Goal: Task Accomplishment & Management: Manage account settings

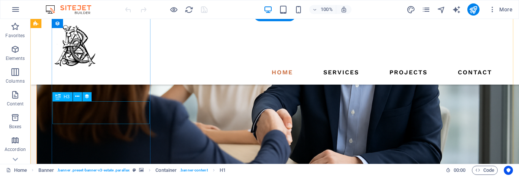
scroll to position [845, 0]
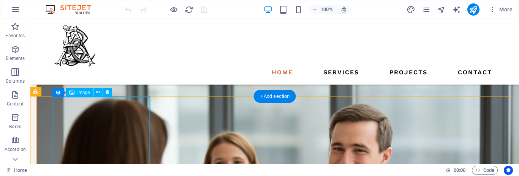
scroll to position [763, 0]
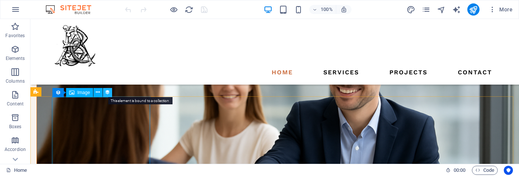
click at [109, 95] on icon at bounding box center [107, 93] width 5 height 8
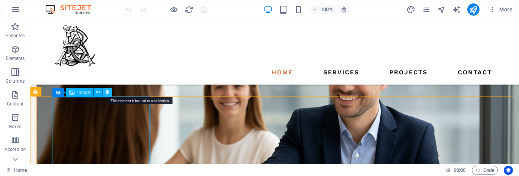
select select
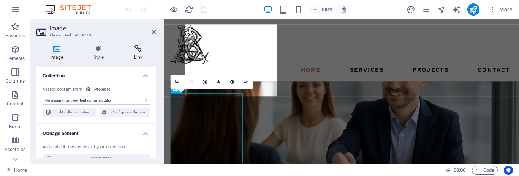
click at [137, 51] on icon at bounding box center [138, 49] width 36 height 8
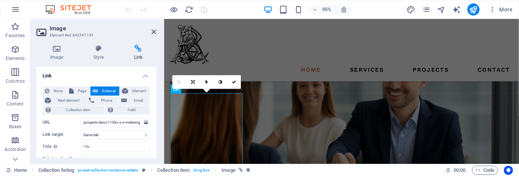
click at [142, 48] on icon at bounding box center [138, 49] width 36 height 8
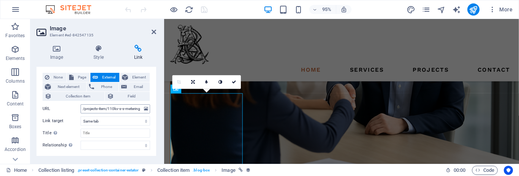
scroll to position [16, 0]
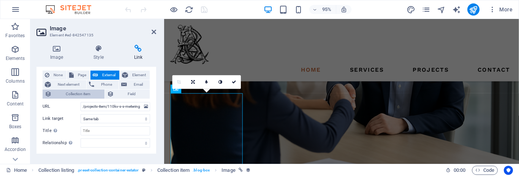
click at [84, 99] on span "Collection item" at bounding box center [78, 94] width 48 height 9
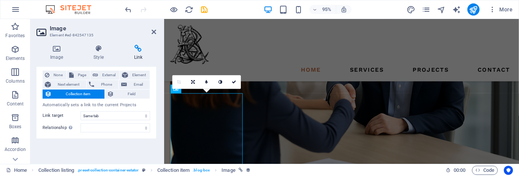
scroll to position [13, 0]
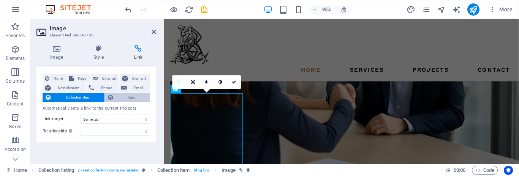
click at [145, 97] on span "Field" at bounding box center [132, 97] width 32 height 9
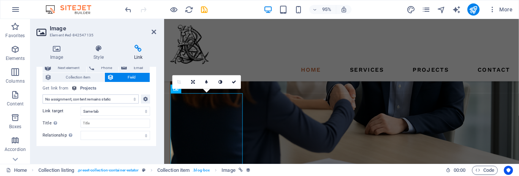
scroll to position [38, 0]
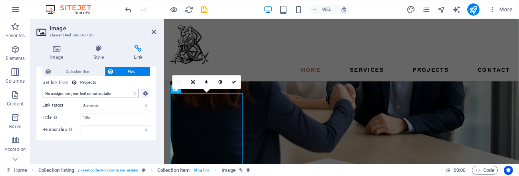
click at [154, 92] on div "None Page External Element Next element Phone Email Collection item Field Page …" at bounding box center [96, 91] width 120 height 99
click at [143, 93] on icon at bounding box center [145, 93] width 5 height 9
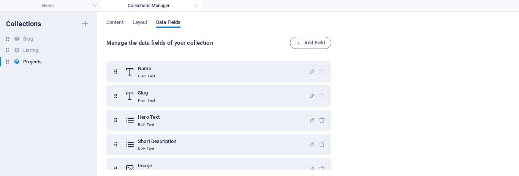
scroll to position [62, 0]
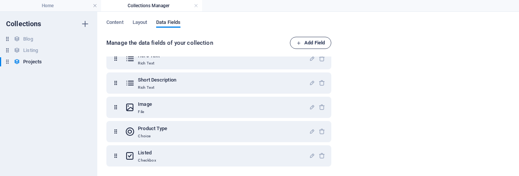
click at [302, 40] on span "Add Field" at bounding box center [310, 42] width 28 height 9
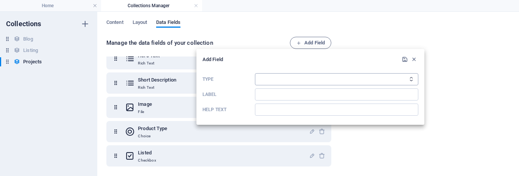
select select "link"
click at [255, 73] on select "Plain Text Link CMS Rich Text File Multiple Files Checkbox Choice Date Number" at bounding box center [336, 79] width 163 height 12
click at [286, 97] on input "Label" at bounding box center [336, 95] width 163 height 12
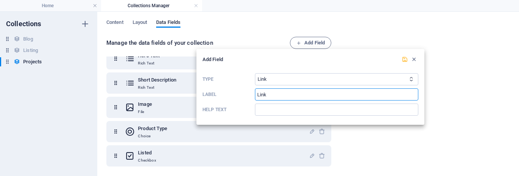
type input "Link"
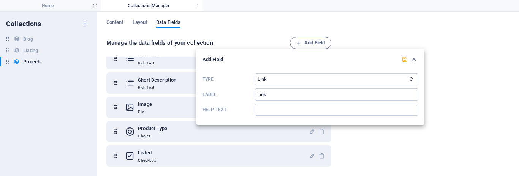
click at [402, 60] on icon "submit" at bounding box center [405, 59] width 6 height 6
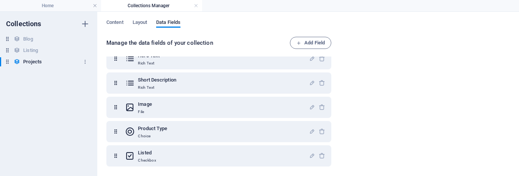
click at [32, 64] on h6 "Projects" at bounding box center [32, 61] width 19 height 9
click at [119, 25] on span "Content" at bounding box center [114, 23] width 17 height 11
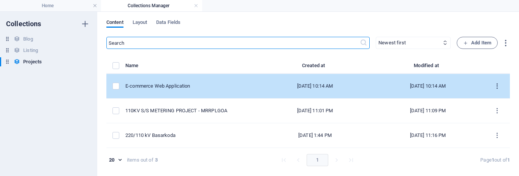
click at [500, 87] on icon "items list" at bounding box center [497, 86] width 7 height 7
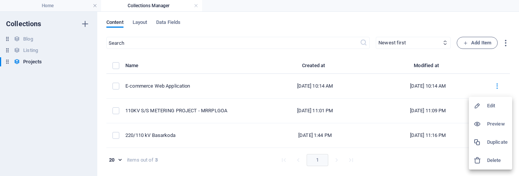
click at [496, 108] on h6 "Edit" at bounding box center [497, 105] width 21 height 9
select select "IT Solutions"
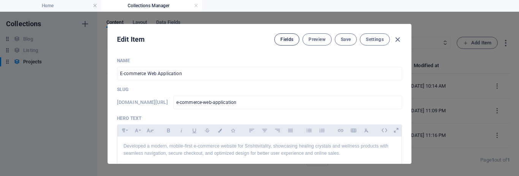
click at [285, 43] on button "Fields" at bounding box center [286, 39] width 25 height 12
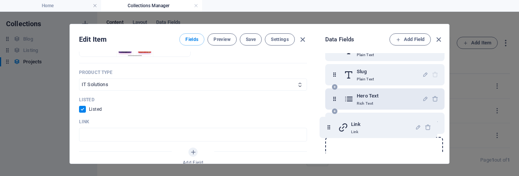
scroll to position [33, 0]
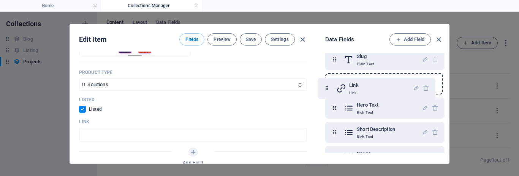
drag, startPoint x: 337, startPoint y: 142, endPoint x: 328, endPoint y: 86, distance: 56.5
click at [328, 86] on div "Name Plain Text Slug Plain Text Hero Text Rich Text Short Description Rich Text…" at bounding box center [384, 120] width 119 height 191
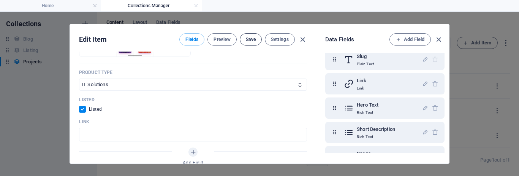
select select "IT Solutions"
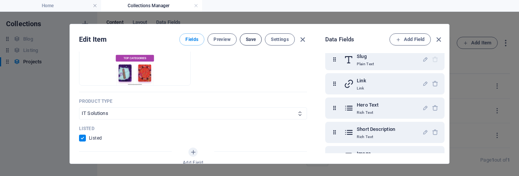
scroll to position [0, 0]
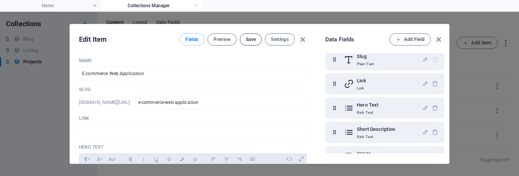
click at [247, 39] on span "Save" at bounding box center [251, 39] width 10 height 6
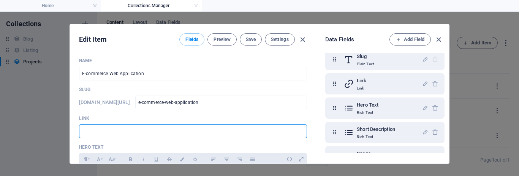
click at [181, 130] on input "text" at bounding box center [193, 132] width 228 height 14
click at [253, 106] on input "e-commerce-web-application" at bounding box center [221, 103] width 172 height 14
click at [200, 138] on input "text" at bounding box center [193, 132] width 228 height 14
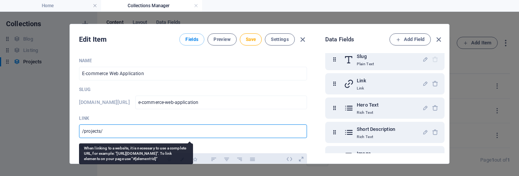
paste input "e-commerce-web-application"
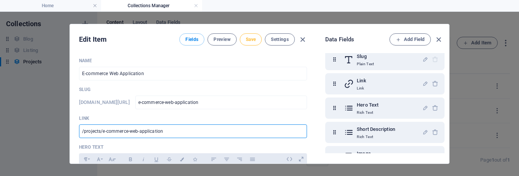
type input "/projects/e-commerce-web-application"
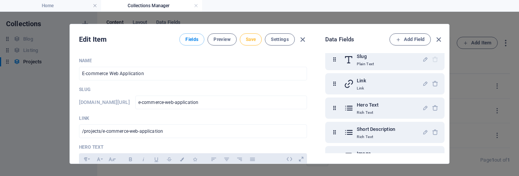
click at [249, 37] on span "Save" at bounding box center [251, 39] width 10 height 6
click at [438, 38] on icon "button" at bounding box center [438, 39] width 9 height 9
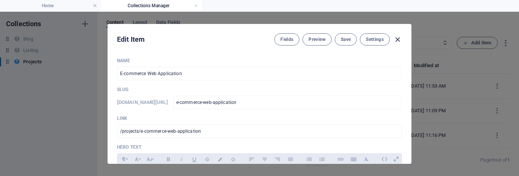
click at [400, 43] on icon "button" at bounding box center [397, 39] width 9 height 9
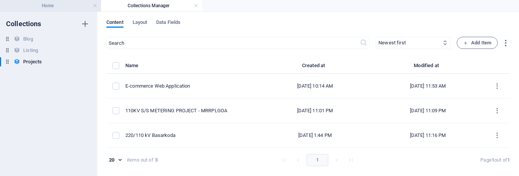
click at [55, 5] on h4 "Home" at bounding box center [50, 6] width 101 height 8
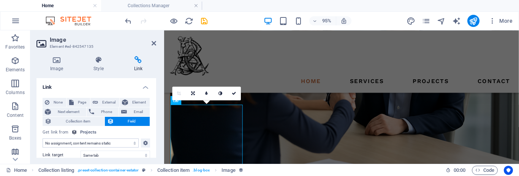
select select "link"
click at [43, 139] on select "No assignment, content remains static Created at (Date) Updated at (Date) Name …" at bounding box center [91, 143] width 96 height 9
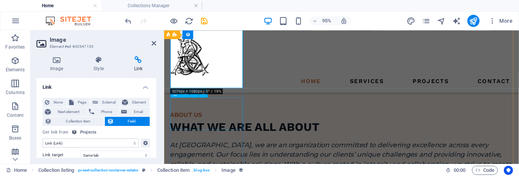
scroll to position [929, 0]
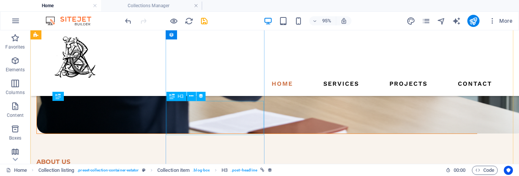
scroll to position [857, 0]
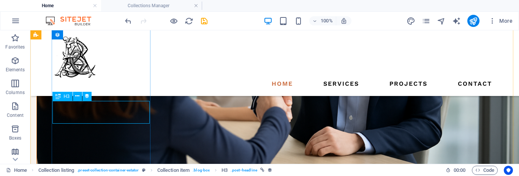
select select
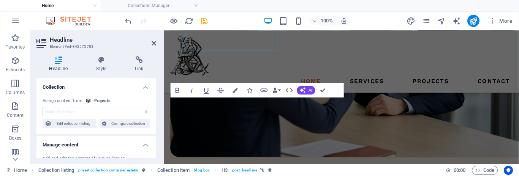
click at [144, 64] on h4 "Link" at bounding box center [139, 64] width 34 height 16
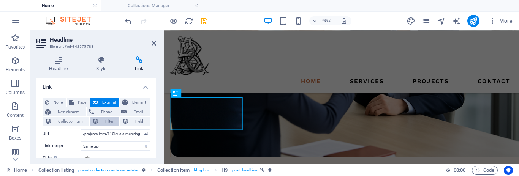
scroll to position [929, 0]
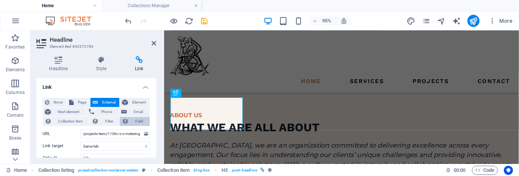
click at [139, 117] on span "Field" at bounding box center [139, 121] width 16 height 9
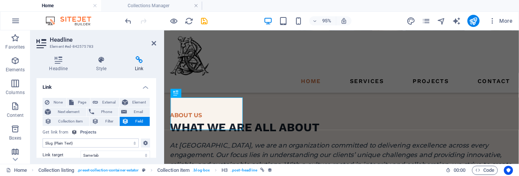
scroll to position [23, 0]
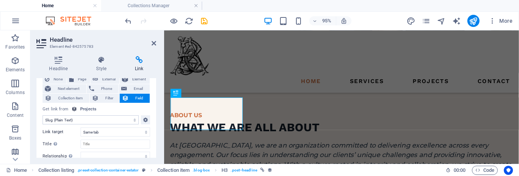
select select "link"
click at [43, 115] on select "No assignment, content remains static Created at (Date) Updated at (Date) Name …" at bounding box center [91, 119] width 96 height 9
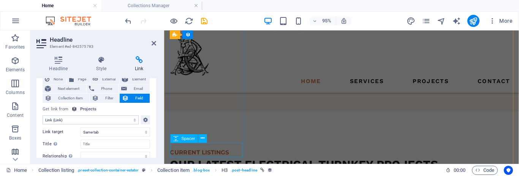
scroll to position [1116, 0]
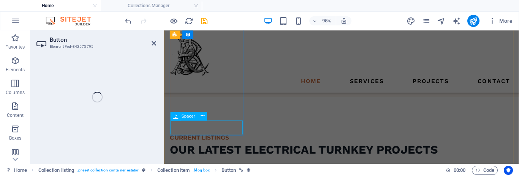
select select
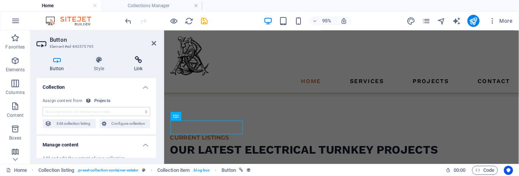
click at [136, 65] on h4 "Link" at bounding box center [138, 64] width 36 height 16
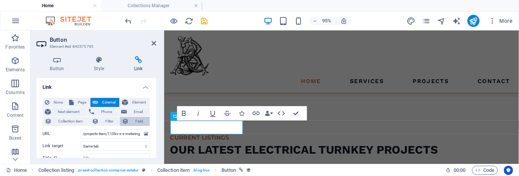
scroll to position [0, 0]
click at [135, 122] on span "Field" at bounding box center [139, 121] width 16 height 9
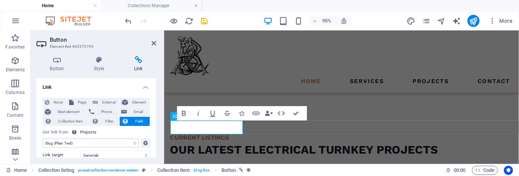
select select "link"
click at [43, 139] on select "No assignment, content remains static Created at (Date) Updated at (Date) Name …" at bounding box center [91, 143] width 96 height 9
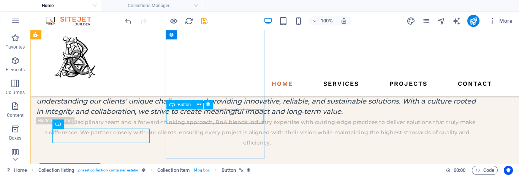
scroll to position [963, 0]
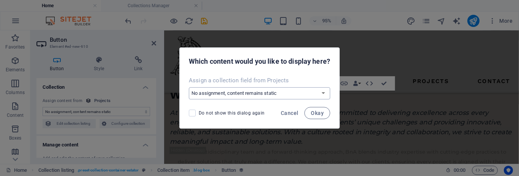
scroll to position [1128, 0]
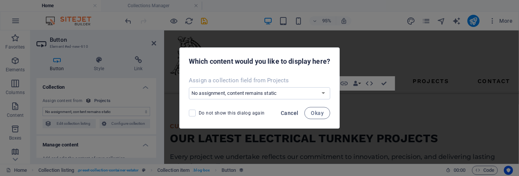
click at [290, 117] on button "Cancel" at bounding box center [290, 113] width 24 height 12
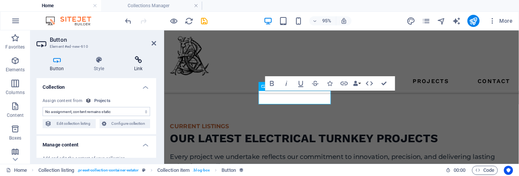
click at [140, 61] on icon at bounding box center [138, 60] width 36 height 8
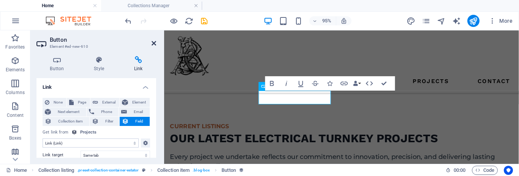
drag, startPoint x: 152, startPoint y: 42, endPoint x: 214, endPoint y: 101, distance: 85.7
click at [152, 42] on icon at bounding box center [154, 43] width 5 height 6
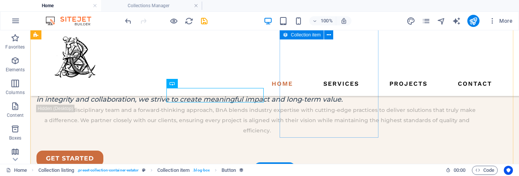
scroll to position [989, 0]
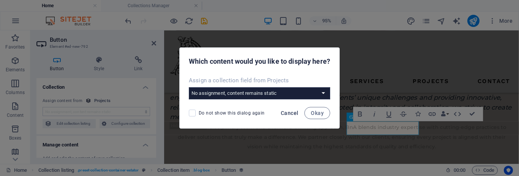
scroll to position [1073, 0]
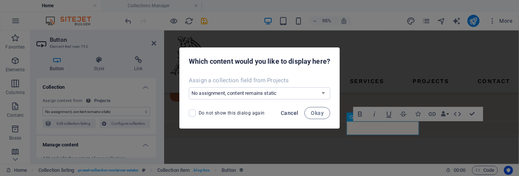
click at [280, 111] on button "Cancel" at bounding box center [290, 113] width 24 height 12
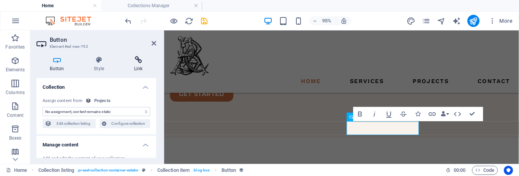
click at [136, 66] on h4 "Link" at bounding box center [138, 64] width 36 height 16
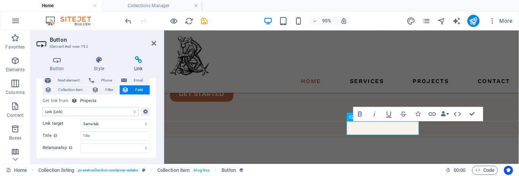
scroll to position [33, 0]
click at [199, 21] on div at bounding box center [165, 21] width 85 height 12
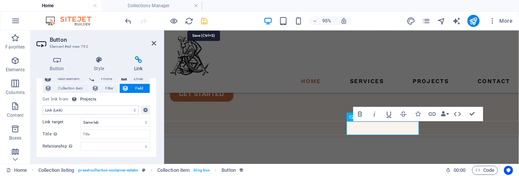
drag, startPoint x: 204, startPoint y: 24, endPoint x: 175, endPoint y: 59, distance: 45.9
click at [204, 24] on icon "save" at bounding box center [204, 21] width 9 height 9
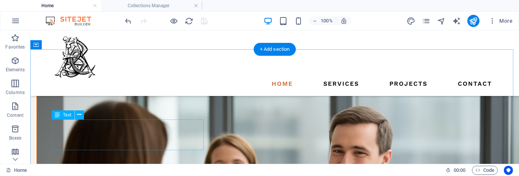
scroll to position [677, 0]
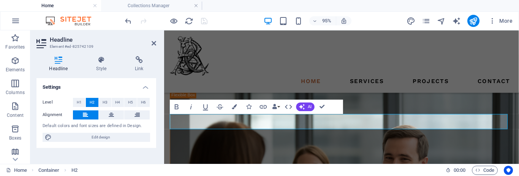
scroll to position [729, 0]
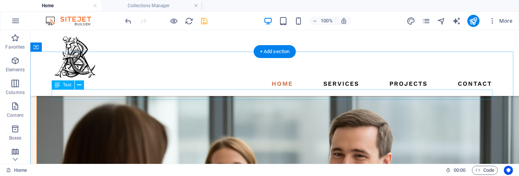
scroll to position [676, 0]
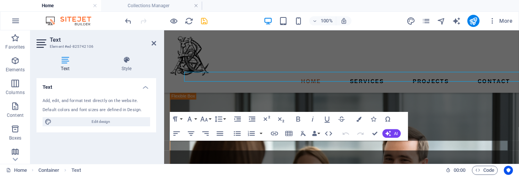
scroll to position [691, 0]
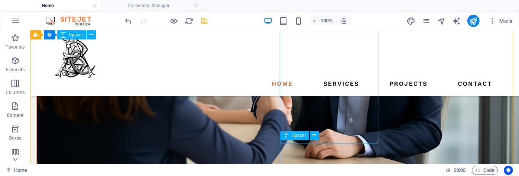
scroll to position [840, 0]
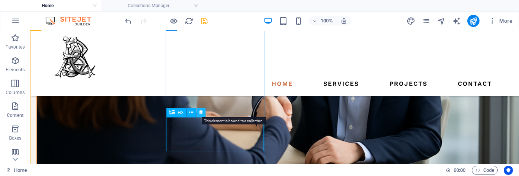
click at [200, 114] on icon at bounding box center [200, 113] width 5 height 8
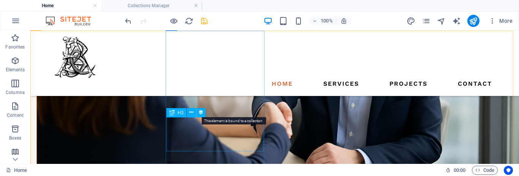
select select "name"
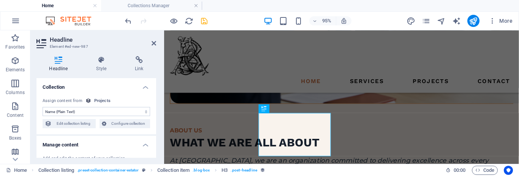
scroll to position [47, 0]
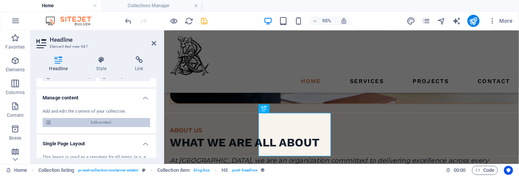
click at [103, 121] on span "Edit content" at bounding box center [101, 122] width 94 height 9
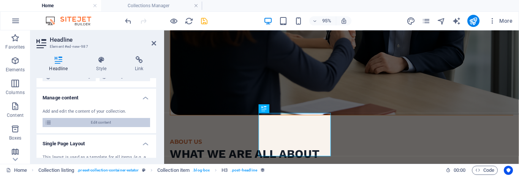
select select "Power Products"
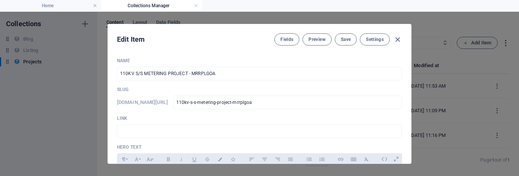
scroll to position [0, 0]
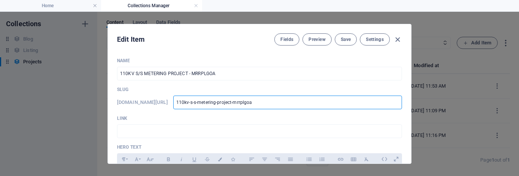
click at [261, 103] on input "110kv-s-s-metering-project-mrrplgoa" at bounding box center [287, 103] width 229 height 14
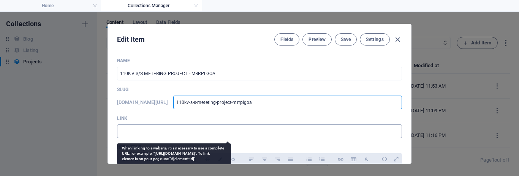
click at [218, 136] on input "text" at bounding box center [259, 132] width 285 height 14
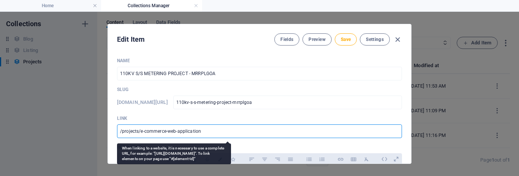
paste input "110kv-s-s-metering-project-mrrplgoa"
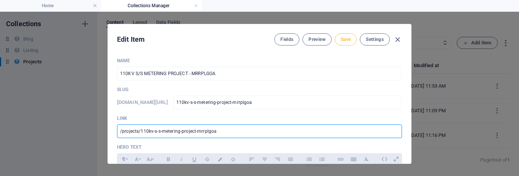
type input "/projects/110kv-s-s-metering-project-mrrplgoa"
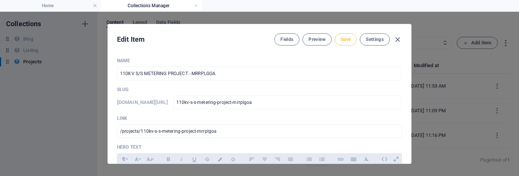
click at [344, 35] on button "Save" at bounding box center [346, 39] width 22 height 12
click at [397, 41] on icon "button" at bounding box center [397, 39] width 9 height 9
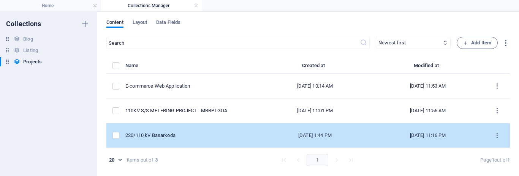
click at [166, 136] on div "220/110 kV Basarkoda" at bounding box center [188, 135] width 127 height 7
select select "Project Management"
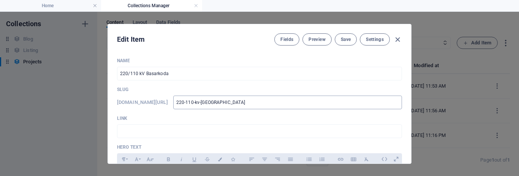
click at [247, 101] on input "220-110-kv-basarkoda" at bounding box center [287, 103] width 229 height 14
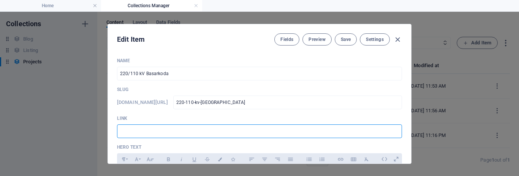
click at [200, 133] on input "text" at bounding box center [259, 132] width 285 height 14
paste input "220-110-kv-basarkoda"
type input "/projects/220-110-kv-basarkoda"
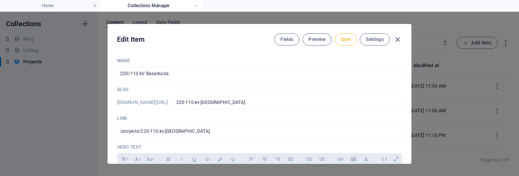
click at [342, 41] on span "Save" at bounding box center [346, 39] width 10 height 6
click at [397, 38] on icon "button" at bounding box center [397, 39] width 9 height 9
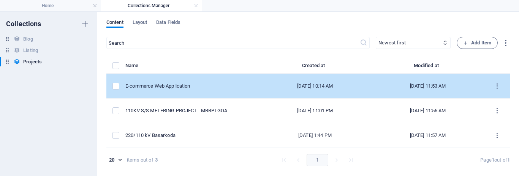
click at [210, 90] on td "E-commerce Web Application" at bounding box center [191, 86] width 133 height 25
select select "IT Solutions"
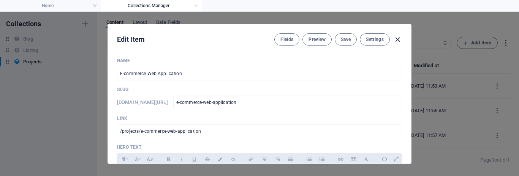
click at [400, 39] on icon "button" at bounding box center [397, 39] width 9 height 9
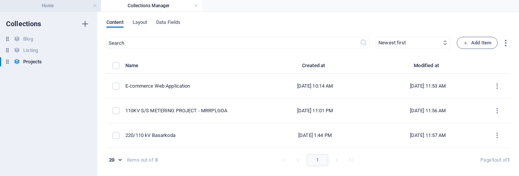
click at [62, 9] on h4 "Home" at bounding box center [50, 6] width 101 height 8
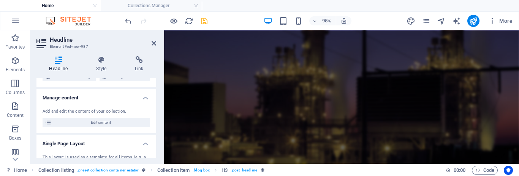
scroll to position [913, 0]
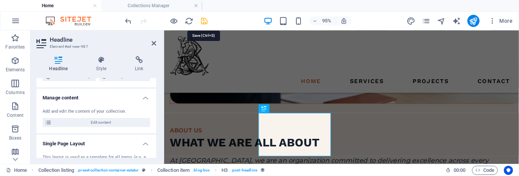
drag, startPoint x: 205, startPoint y: 21, endPoint x: 285, endPoint y: 57, distance: 88.3
click at [205, 21] on icon "save" at bounding box center [204, 21] width 9 height 9
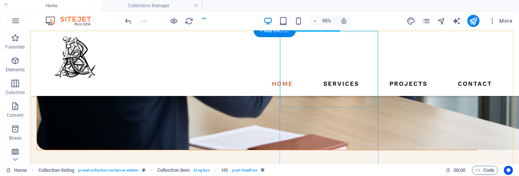
scroll to position [840, 0]
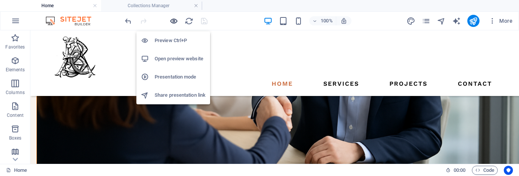
click at [170, 17] on icon "button" at bounding box center [173, 21] width 9 height 9
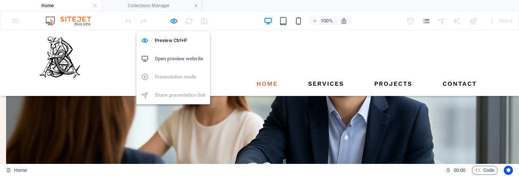
click at [180, 58] on h6 "Open preview website" at bounding box center [180, 58] width 51 height 9
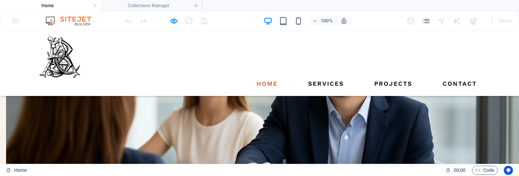
click at [395, 78] on link "Projects" at bounding box center [393, 84] width 44 height 12
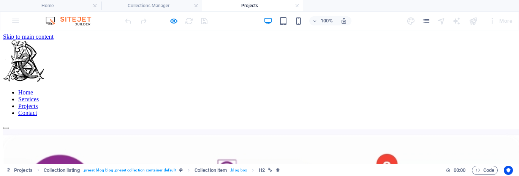
scroll to position [82, 0]
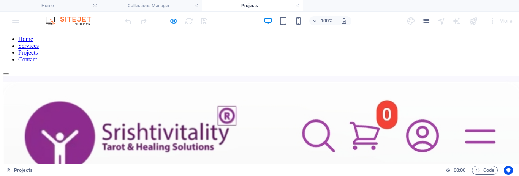
scroll to position [57, 0]
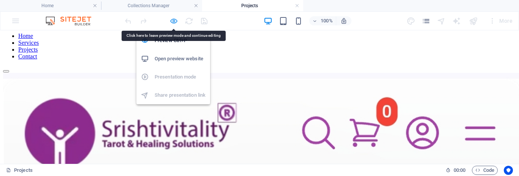
drag, startPoint x: 171, startPoint y: 18, endPoint x: 32, endPoint y: 87, distance: 155.6
click at [171, 18] on icon "button" at bounding box center [173, 21] width 9 height 9
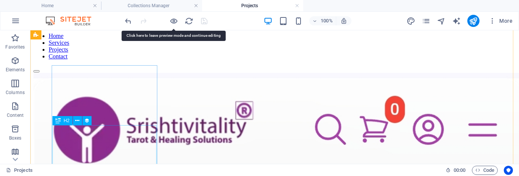
select select
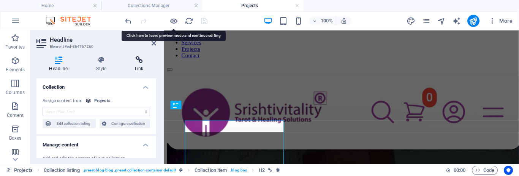
click at [138, 60] on icon at bounding box center [139, 60] width 34 height 8
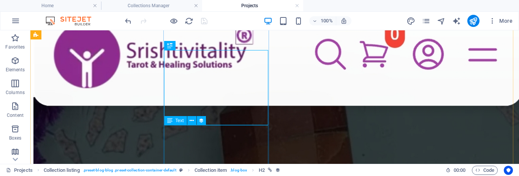
scroll to position [137, 0]
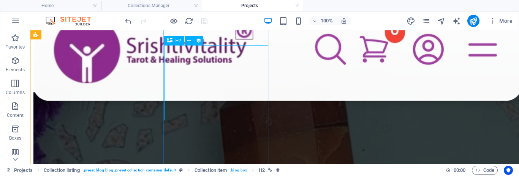
select select "name"
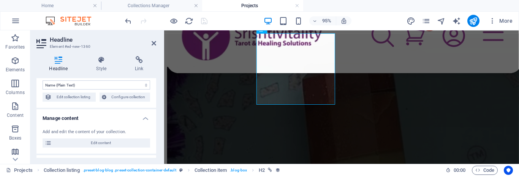
scroll to position [52, 0]
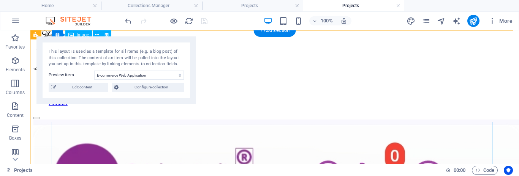
scroll to position [0, 0]
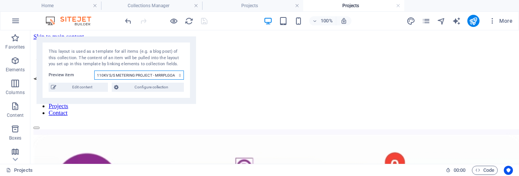
click at [94, 71] on select "E-commerce Web Application 110KV S/S METERING PROJECT - MRRPLGOA 220/110 kV Bas…" at bounding box center [139, 75] width 90 height 9
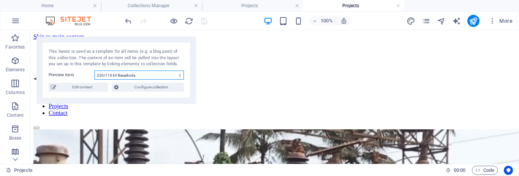
click at [94, 71] on select "E-commerce Web Application 110KV S/S METERING PROJECT - MRRPLGOA 220/110 kV Bas…" at bounding box center [139, 75] width 90 height 9
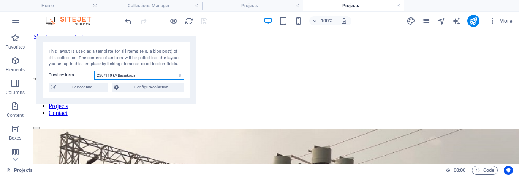
select select "68b9191088e0becf160ac5a2"
click at [94, 71] on select "E-commerce Web Application 110KV S/S METERING PROJECT - MRRPLGOA 220/110 kV Bas…" at bounding box center [139, 75] width 90 height 9
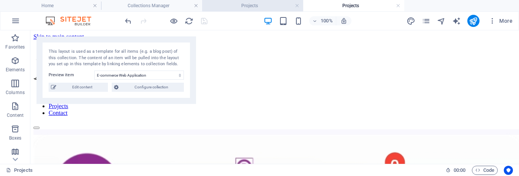
click at [243, 5] on h4 "Projects" at bounding box center [252, 6] width 101 height 8
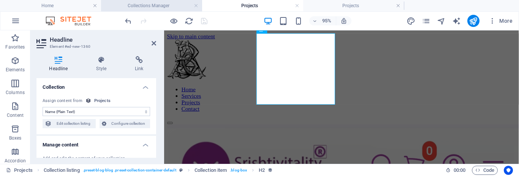
scroll to position [137, 0]
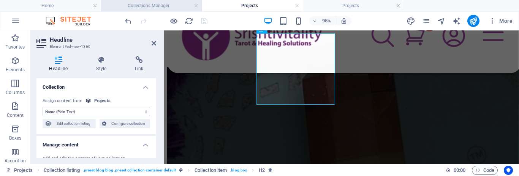
click at [169, 5] on h4 "Collections Manager" at bounding box center [151, 6] width 101 height 8
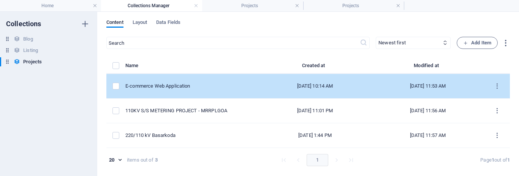
scroll to position [0, 0]
click at [171, 88] on div "E-commerce Web Application" at bounding box center [188, 86] width 127 height 7
click at [171, 88] on div "​ Newest first Oldest first Last modified Name (ascending) Name (descending) Sl…" at bounding box center [307, 105] width 403 height 136
select select "IT Solutions"
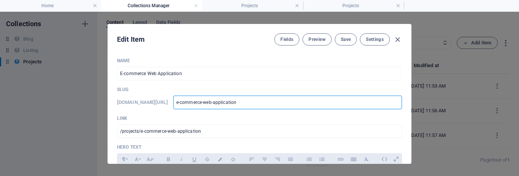
click at [225, 105] on input "e-commerce-web-application" at bounding box center [287, 103] width 229 height 14
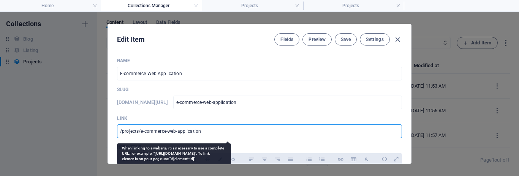
click at [166, 137] on input "/projects/e-commerce-web-application" at bounding box center [259, 132] width 285 height 14
click at [176, 132] on input "/projects/e-commerce-web-application" at bounding box center [259, 132] width 285 height 14
paste input "220-110-kv-basarkoda"
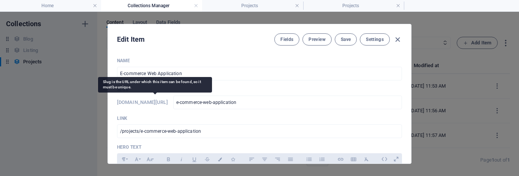
click at [164, 99] on h6 "www.example.com/projects-item/" at bounding box center [142, 102] width 51 height 9
drag, startPoint x: 164, startPoint y: 99, endPoint x: 188, endPoint y: 103, distance: 24.3
click at [168, 103] on h6 "www.example.com/projects-item/" at bounding box center [142, 102] width 51 height 9
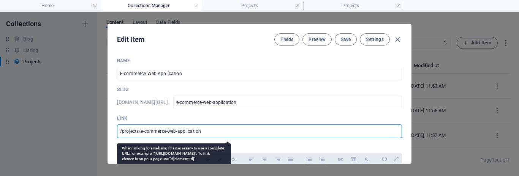
click at [137, 133] on input "/projects/e-commerce-web-application" at bounding box center [259, 132] width 285 height 14
paste input "220-110-kv-basarkoda"
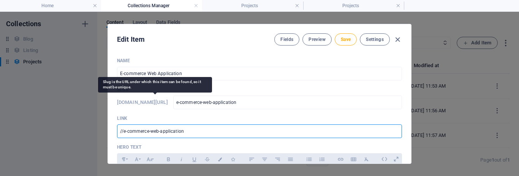
click at [163, 100] on h6 "www.example.com/projects-item/" at bounding box center [142, 102] width 51 height 9
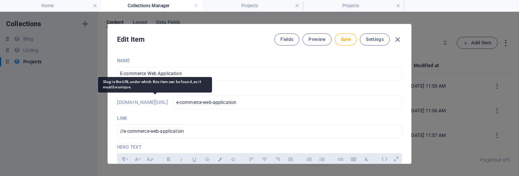
drag, startPoint x: 163, startPoint y: 100, endPoint x: 185, endPoint y: 102, distance: 22.5
click at [168, 102] on h6 "www.example.com/projects-item/" at bounding box center [142, 102] width 51 height 9
click at [168, 100] on h6 "www.example.com/projects-item/" at bounding box center [142, 102] width 51 height 9
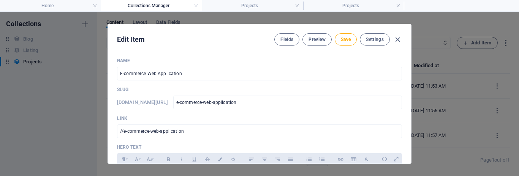
click at [164, 108] on div "www.example.com/projects-item/ e-commerce-web-application ​" at bounding box center [259, 103] width 285 height 14
click at [167, 106] on h6 "www.example.com/projects-item/" at bounding box center [142, 102] width 51 height 9
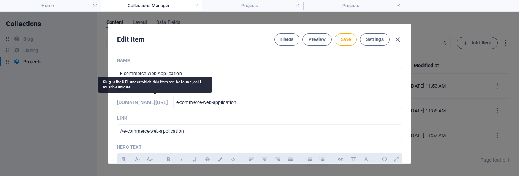
click at [168, 103] on h6 "www.example.com/projects-item/" at bounding box center [142, 102] width 51 height 9
drag, startPoint x: 169, startPoint y: 103, endPoint x: 182, endPoint y: 106, distance: 13.1
click at [168, 106] on h6 "www.example.com/projects-item/" at bounding box center [142, 102] width 51 height 9
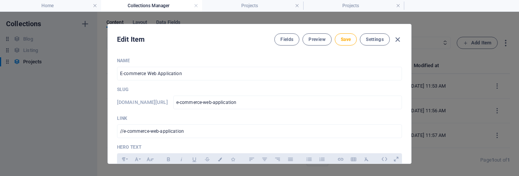
copy h6 "projects-item"
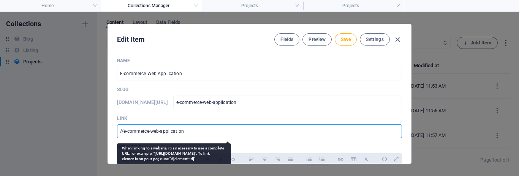
click at [122, 131] on input "//e-commerce-web-application" at bounding box center [259, 132] width 285 height 14
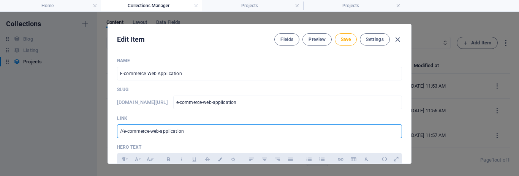
paste input "projects-item"
type input "/projects-item/e-commerce-web-application"
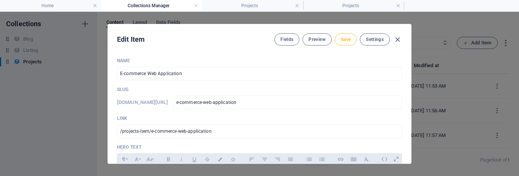
click at [346, 40] on span "Save" at bounding box center [346, 39] width 10 height 6
click at [396, 38] on icon "button" at bounding box center [397, 39] width 9 height 9
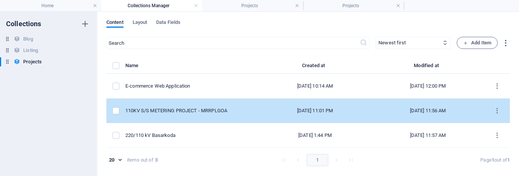
click at [174, 116] on td "110KV S/S METERING PROJECT - MRRPLGOA" at bounding box center [191, 111] width 133 height 25
click at [174, 116] on div "​ Newest first Oldest first Last modified Name (ascending) Name (descending) Sl…" at bounding box center [307, 105] width 403 height 136
select select "Power Products"
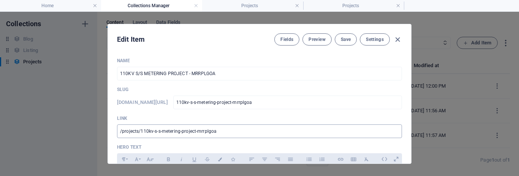
click at [130, 135] on input "/projects/110kv-s-s-metering-project-mrrplgoa" at bounding box center [259, 132] width 285 height 14
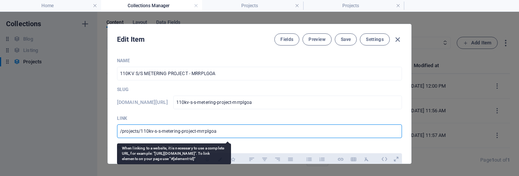
paste input "-item"
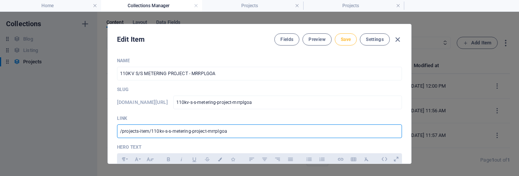
type input "/projects-item/110kv-s-s-metering-project-mrrplgoa"
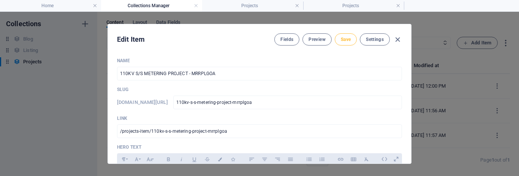
click at [347, 41] on span "Save" at bounding box center [346, 39] width 10 height 6
click at [396, 37] on icon "button" at bounding box center [397, 39] width 9 height 9
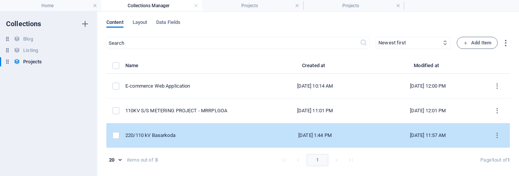
click at [179, 138] on div "220/110 kV Basarkoda" at bounding box center [188, 135] width 127 height 7
click at [179, 138] on div "​ Newest first Oldest first Last modified Name (ascending) Name (descending) Sl…" at bounding box center [307, 105] width 403 height 136
select select "Project Management"
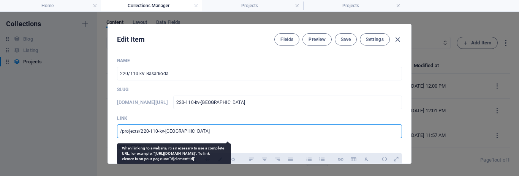
click at [145, 131] on input "/projects/220-110-kv-basarkoda" at bounding box center [259, 132] width 285 height 14
paste input "-item"
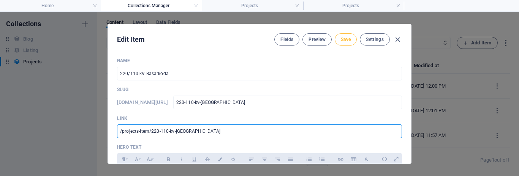
type input "/projects-item/220-110-kv-basarkoda"
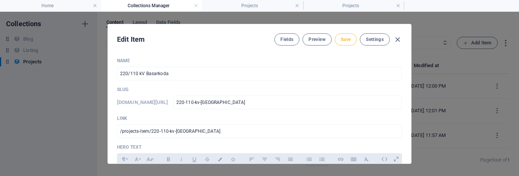
click at [348, 41] on span "Save" at bounding box center [346, 39] width 10 height 6
click at [400, 42] on icon "button" at bounding box center [397, 39] width 9 height 9
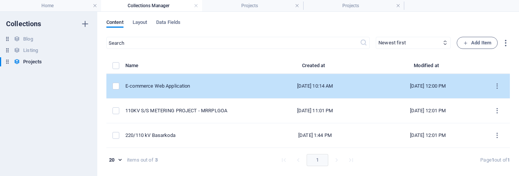
click at [187, 85] on div "E-commerce Web Application" at bounding box center [188, 86] width 127 height 7
select select "IT Solutions"
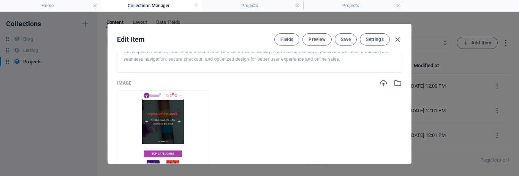
scroll to position [186, 0]
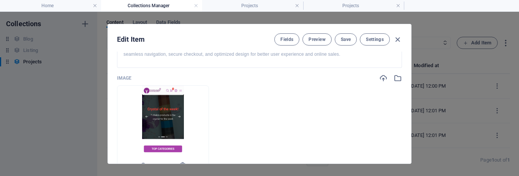
click at [184, 114] on img at bounding box center [163, 131] width 42 height 90
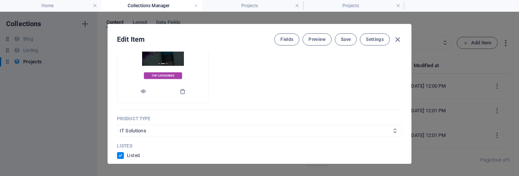
scroll to position [258, 0]
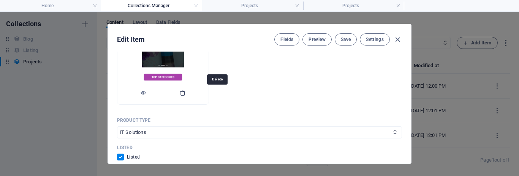
click at [186, 93] on icon "button" at bounding box center [183, 93] width 6 height 6
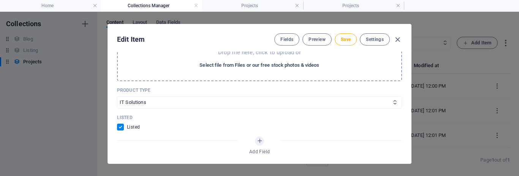
click at [274, 68] on span "Select file from Files or our free stock photos & videos" at bounding box center [259, 65] width 120 height 9
click at [294, 70] on button "Select file from Files or our free stock photos & videos" at bounding box center [259, 65] width 123 height 12
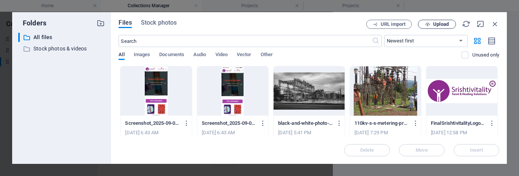
click at [440, 25] on span "Upload" at bounding box center [441, 24] width 16 height 5
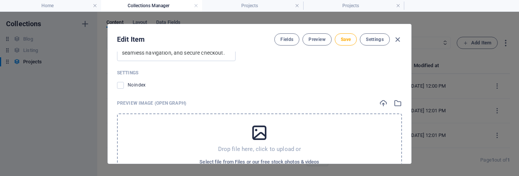
scroll to position [742, 0]
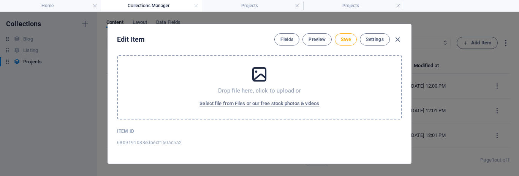
click at [247, 79] on div "Drop file here, click to upload or Select file from Files or our free stock pho…" at bounding box center [259, 87] width 285 height 65
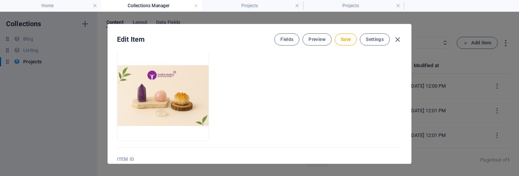
scroll to position [735, 0]
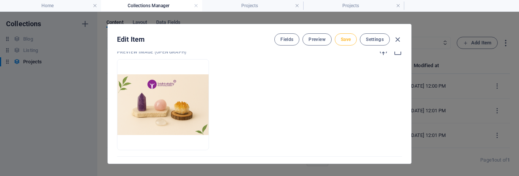
click at [353, 37] on button "Save" at bounding box center [346, 39] width 22 height 12
click at [399, 41] on icon "button" at bounding box center [397, 39] width 9 height 9
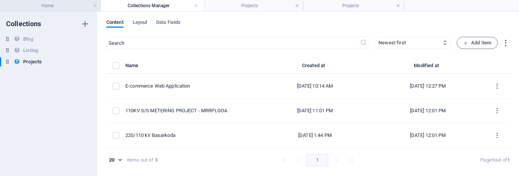
drag, startPoint x: 79, startPoint y: 3, endPoint x: 121, endPoint y: 3, distance: 41.8
click at [79, 3] on h4 "Home" at bounding box center [50, 6] width 101 height 8
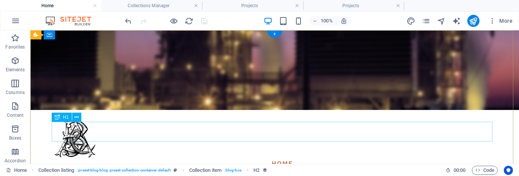
scroll to position [0, 0]
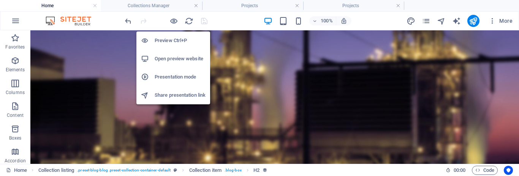
click at [162, 58] on h6 "Open preview website" at bounding box center [180, 58] width 51 height 9
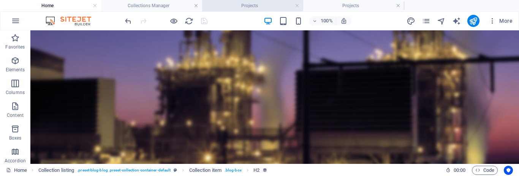
click at [169, 2] on h4 "Collections Manager" at bounding box center [151, 6] width 101 height 8
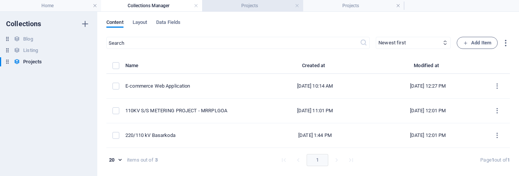
click at [234, 9] on h4 "Projects" at bounding box center [252, 6] width 101 height 8
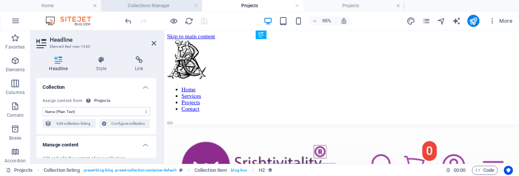
scroll to position [137, 0]
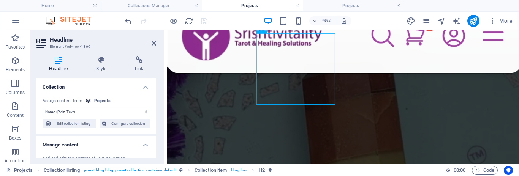
click at [167, 8] on h4 "Collections Manager" at bounding box center [151, 6] width 101 height 8
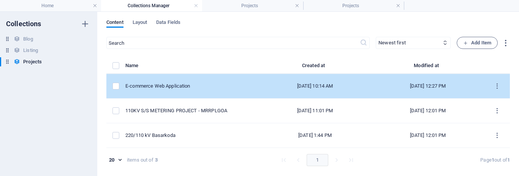
scroll to position [0, 0]
click at [166, 89] on div "E-commerce Web Application" at bounding box center [188, 86] width 127 height 7
select select "IT Solutions"
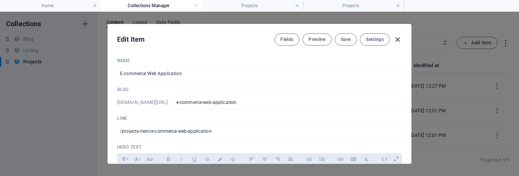
click at [396, 36] on icon "button" at bounding box center [397, 39] width 9 height 9
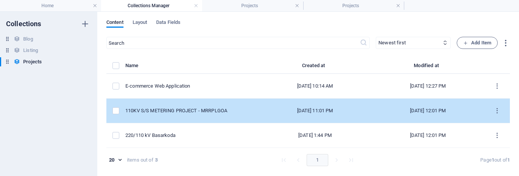
click at [176, 113] on div "110KV S/S METERING PROJECT - MRRPLGOA" at bounding box center [188, 111] width 127 height 7
click at [176, 113] on div "​ Newest first Oldest first Last modified Name (ascending) Name (descending) Sl…" at bounding box center [307, 105] width 403 height 136
select select "Power Products"
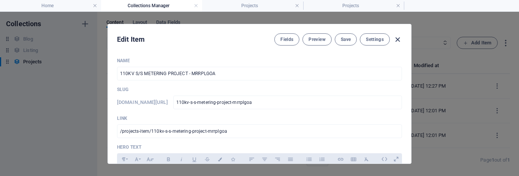
click at [401, 39] on icon "button" at bounding box center [397, 39] width 9 height 9
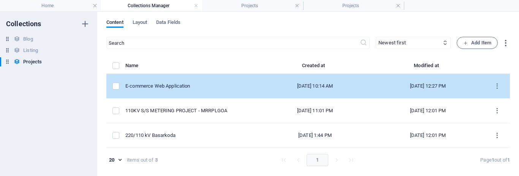
click at [175, 83] on div "E-commerce Web Application" at bounding box center [188, 86] width 127 height 7
click at [175, 83] on div "​ Newest first Oldest first Last modified Name (ascending) Name (descending) Sl…" at bounding box center [307, 105] width 403 height 136
select select "IT Solutions"
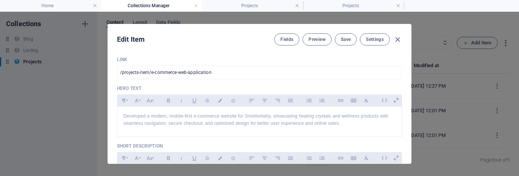
scroll to position [53, 0]
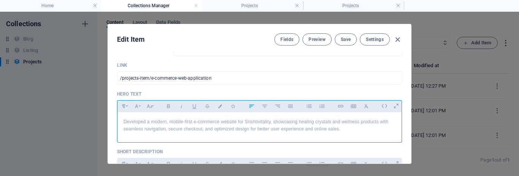
click at [184, 131] on p "Developed a modern, mobile-first e-commerce website for Srishtivitality, showca…" at bounding box center [259, 126] width 272 height 14
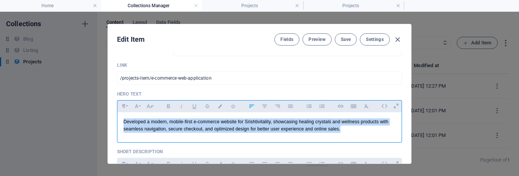
copy p "Developed a modern, mobile-first e-commerce website for Srishtivitality, showca…"
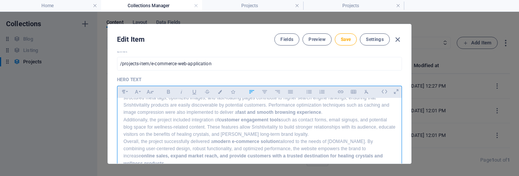
scroll to position [65, 0]
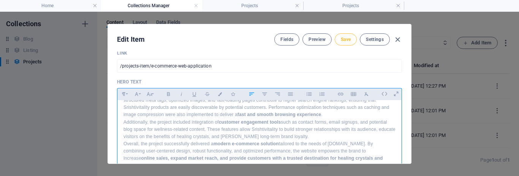
click at [349, 42] on span "Save" at bounding box center [346, 39] width 10 height 6
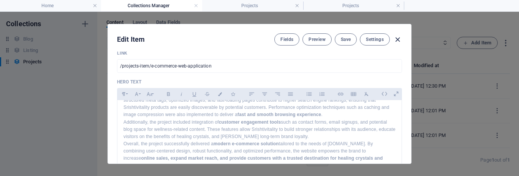
click at [396, 37] on icon "button" at bounding box center [397, 39] width 9 height 9
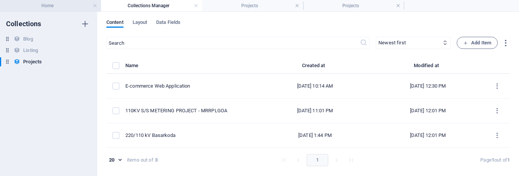
click at [64, 3] on h4 "Home" at bounding box center [50, 6] width 101 height 8
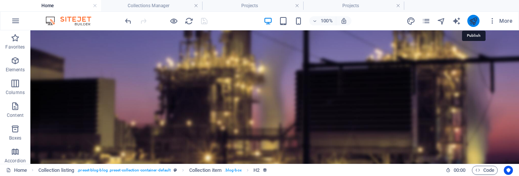
drag, startPoint x: 472, startPoint y: 17, endPoint x: 283, endPoint y: 49, distance: 191.4
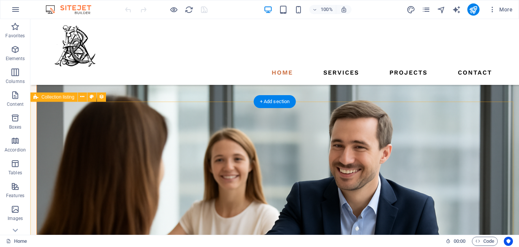
scroll to position [745, 0]
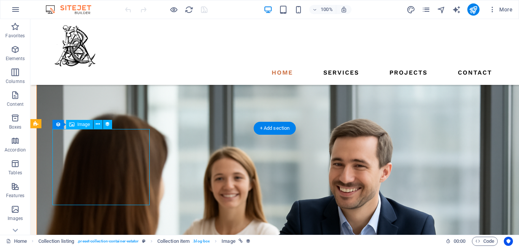
select select "%"
select select "px"
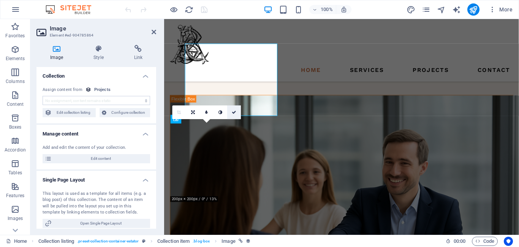
scroll to position [829, 0]
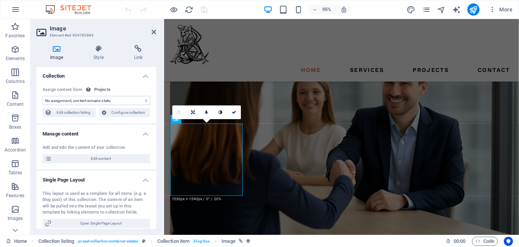
select select "image"
click at [233, 114] on icon at bounding box center [234, 112] width 5 height 4
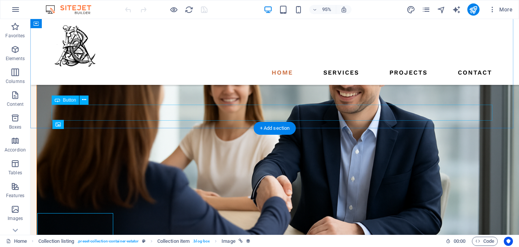
scroll to position [745, 0]
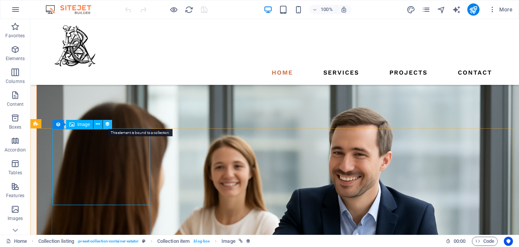
click at [108, 126] on icon at bounding box center [107, 124] width 5 height 8
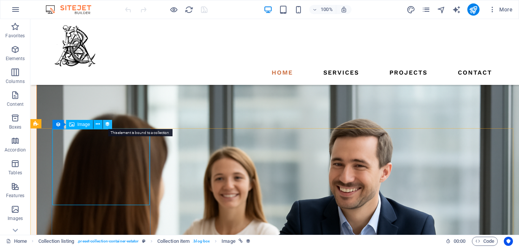
select select "image"
select select "%"
select select "px"
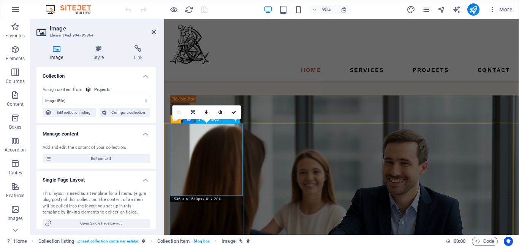
scroll to position [829, 0]
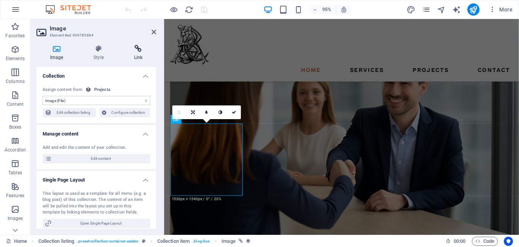
click at [136, 51] on icon at bounding box center [138, 49] width 36 height 8
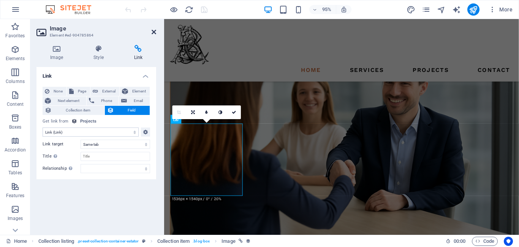
drag, startPoint x: 153, startPoint y: 30, endPoint x: 143, endPoint y: 27, distance: 11.0
click at [153, 30] on icon at bounding box center [154, 32] width 5 height 6
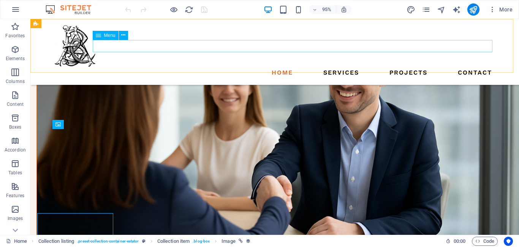
scroll to position [745, 0]
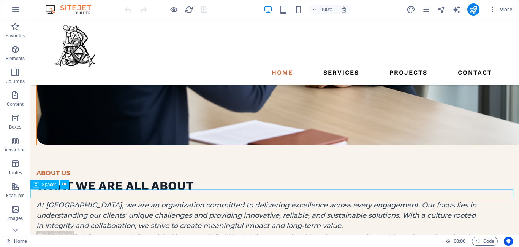
scroll to position [994, 0]
